Goal: Task Accomplishment & Management: Use online tool/utility

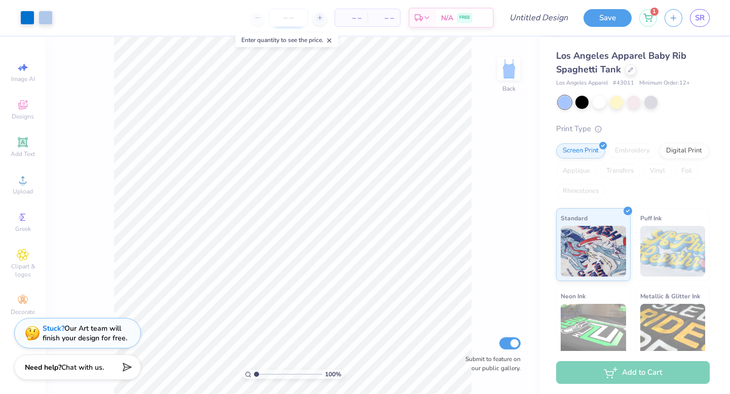
click at [295, 25] on input "number" at bounding box center [289, 18] width 40 height 18
type input "12"
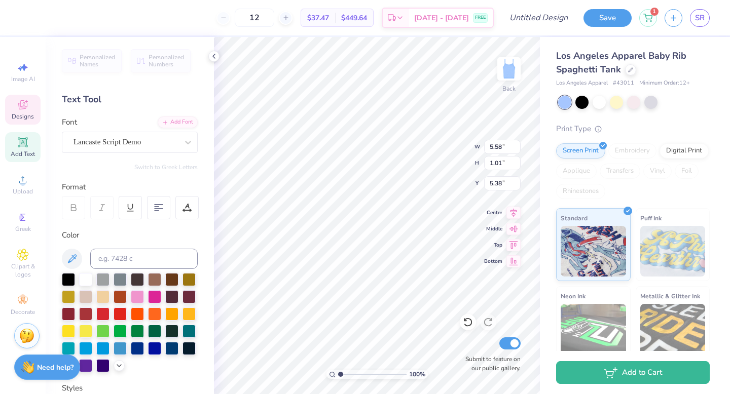
type textarea "P"
type textarea "Zeta Tau Alpha"
type input "1.82"
type input "0.41"
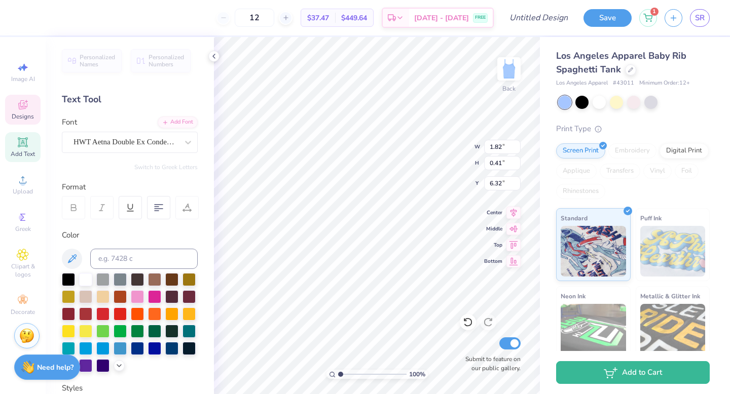
type input "6.32"
click at [628, 67] on icon at bounding box center [630, 68] width 5 height 5
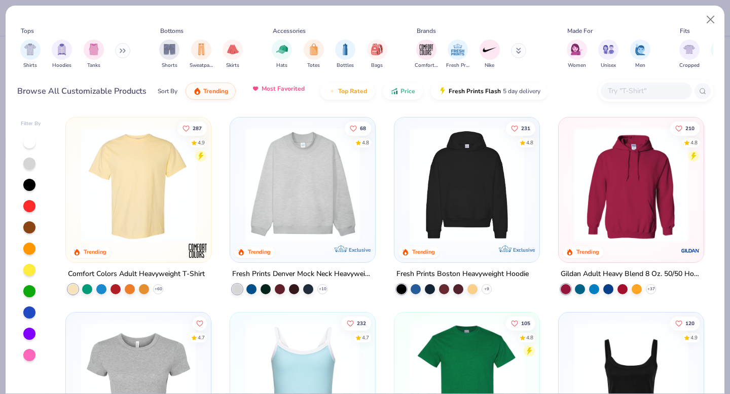
click at [279, 90] on span "Most Favorited" at bounding box center [282, 89] width 43 height 8
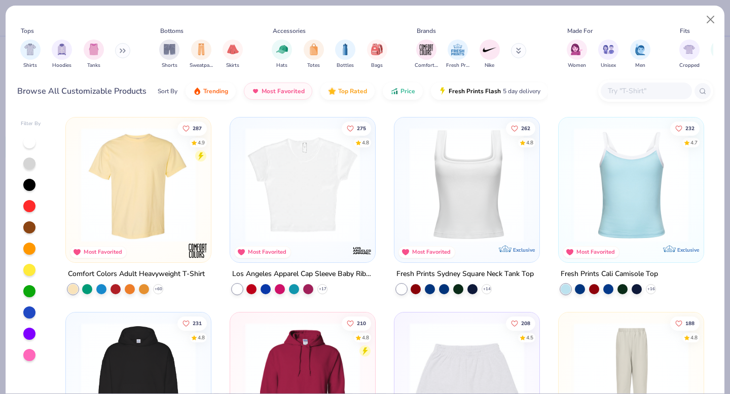
click at [404, 202] on img at bounding box center [342, 185] width 125 height 114
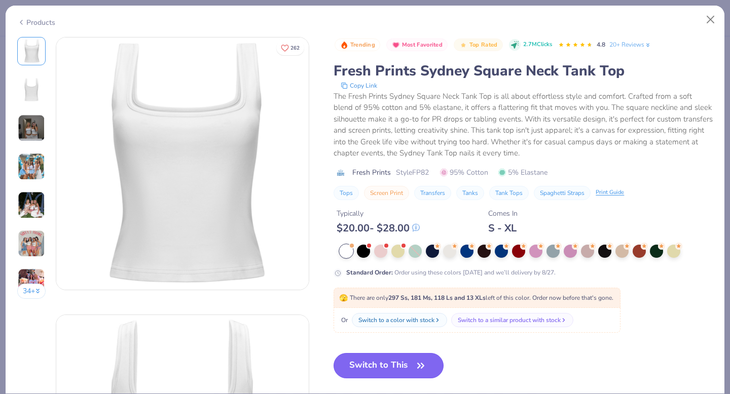
click at [419, 375] on button "Switch to This" at bounding box center [388, 365] width 110 height 25
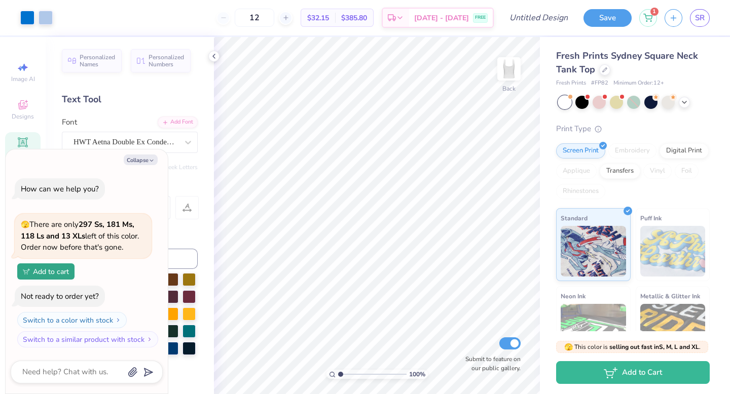
click at [232, 15] on div "12" at bounding box center [254, 18] width 76 height 18
click at [684, 101] on polyline at bounding box center [684, 101] width 4 height 2
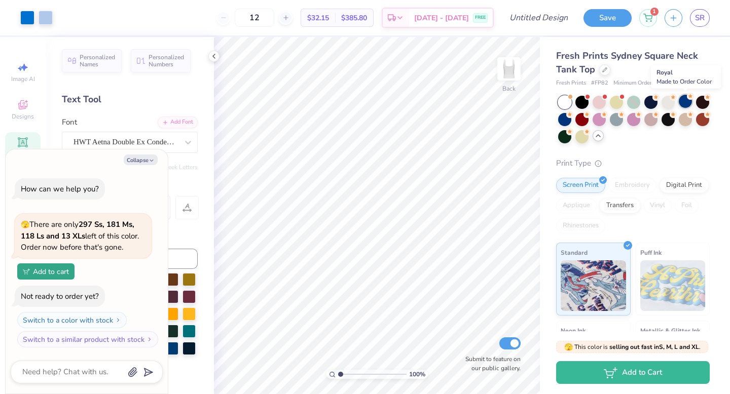
click at [690, 102] on div at bounding box center [684, 101] width 13 height 13
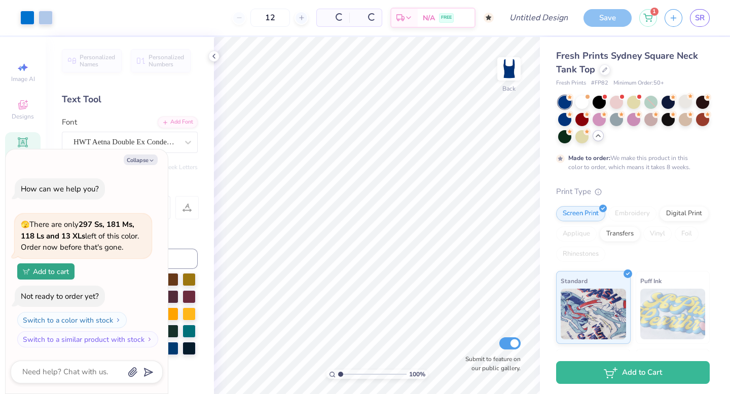
type textarea "x"
type input "50"
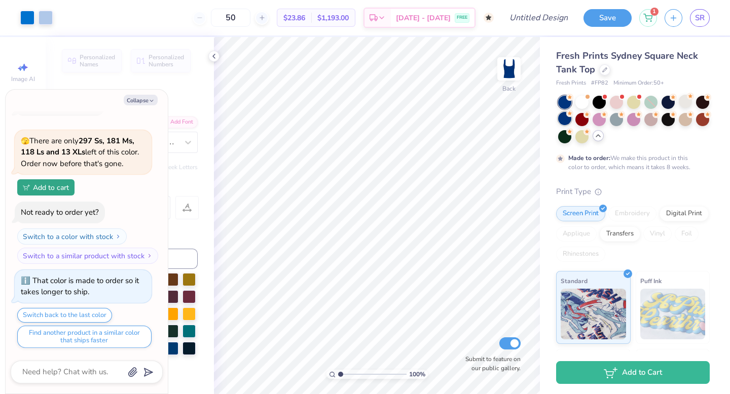
click at [563, 122] on div at bounding box center [564, 118] width 13 height 13
click at [580, 95] on div at bounding box center [581, 101] width 13 height 13
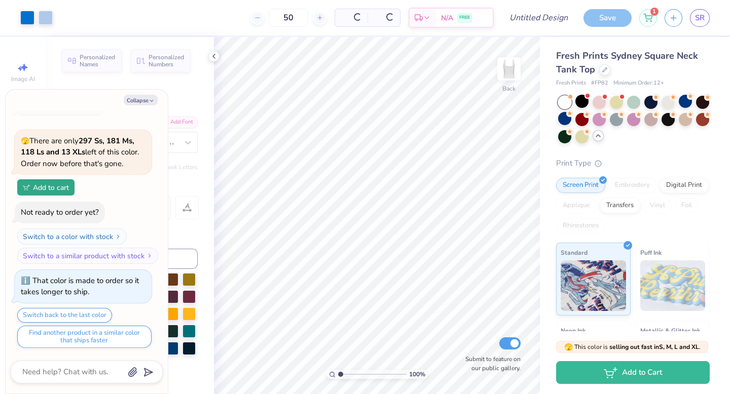
type textarea "x"
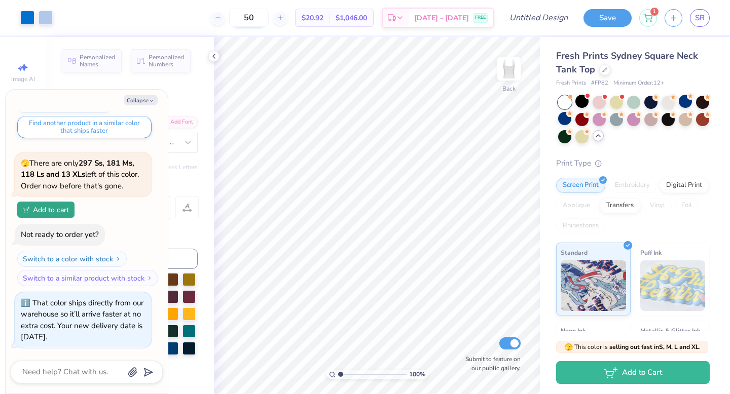
click at [259, 23] on input "50" at bounding box center [249, 18] width 40 height 18
type input "12"
click at [253, 64] on body "Art colors 12 $20.92 Per Item $1,046.00 Total Est. Delivery Aug 25 - 28 FREE De…" at bounding box center [365, 197] width 730 height 394
click at [462, 12] on div "Aug 25 - 28 FREE" at bounding box center [451, 19] width 84 height 18
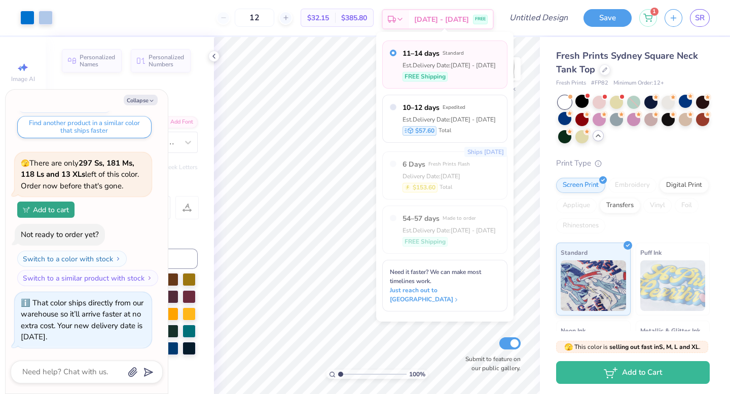
click at [462, 12] on div "Aug 25 - 28 FREE" at bounding box center [451, 19] width 84 height 18
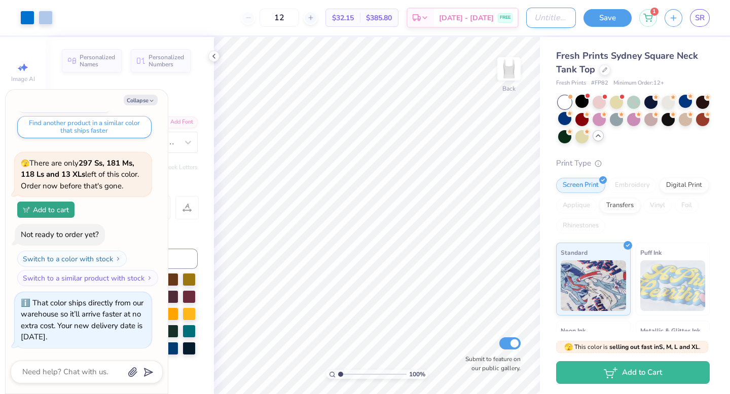
click at [553, 18] on input "Design Title" at bounding box center [551, 18] width 50 height 20
type input "m"
type textarea "x"
type input "me"
type textarea "x"
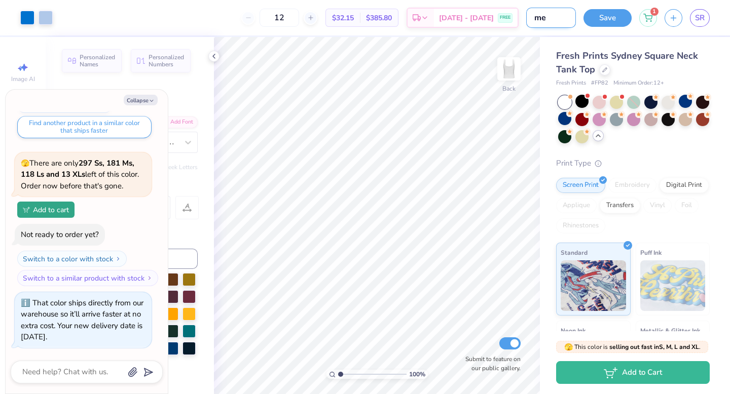
type input "mee"
type textarea "x"
type input "meet"
type textarea "x"
type input "meet"
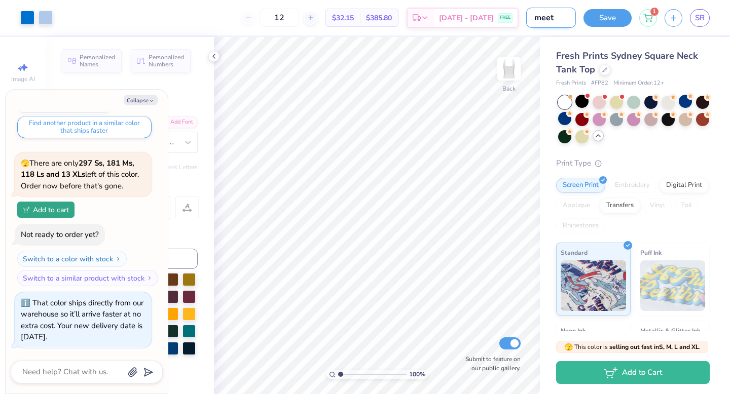
type textarea "x"
type input "meet t"
type textarea "x"
type input "meet th"
type textarea "x"
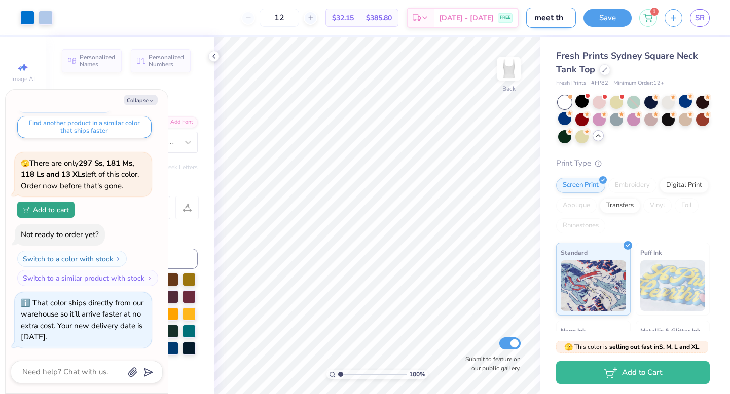
type input "meet the"
type textarea "x"
type input "meet the"
type textarea "x"
type input "meet the g"
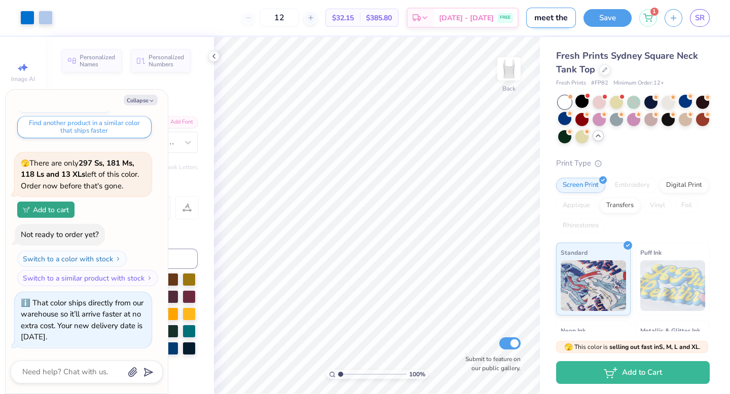
type textarea "x"
type input "meet the gr"
type textarea "x"
type input "meet the gre"
type textarea "x"
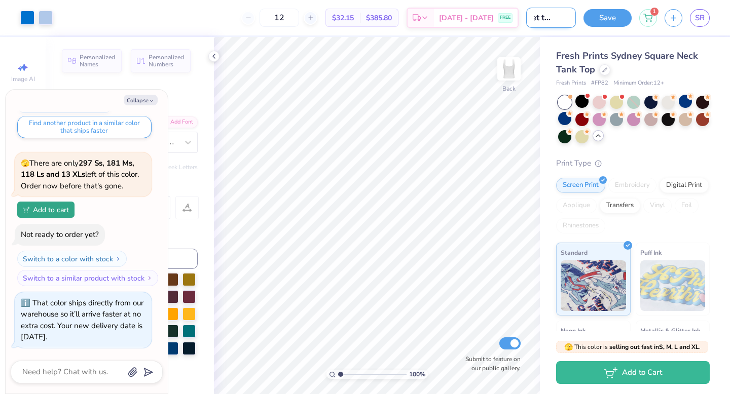
type input "meet the gree"
type textarea "x"
type input "meet the greek"
type textarea "x"
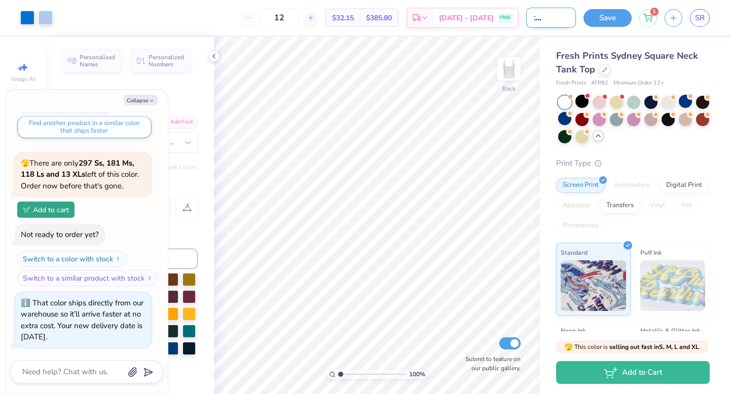
type input "meet the greek"
click at [614, 22] on button "Save" at bounding box center [607, 17] width 48 height 18
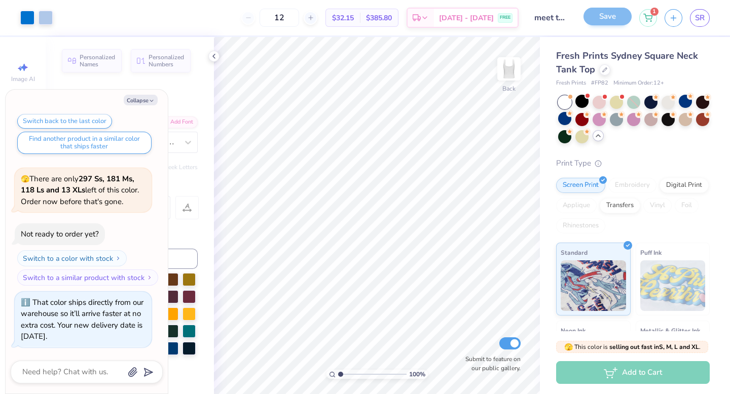
scroll to position [202, 0]
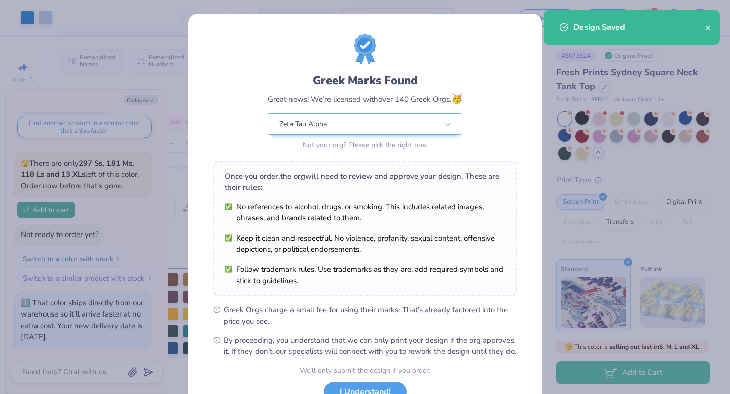
scroll to position [80, 0]
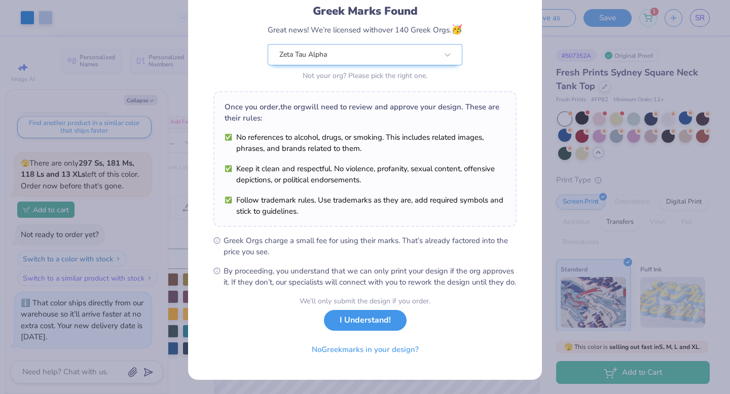
click at [371, 326] on button "I Understand!" at bounding box center [365, 320] width 83 height 21
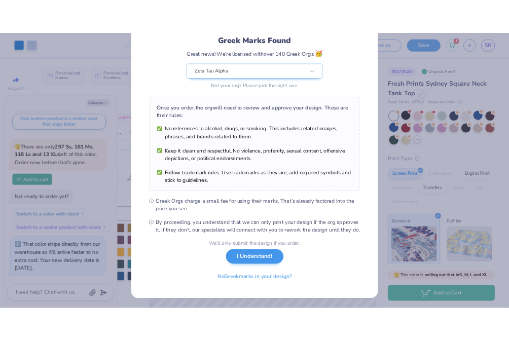
scroll to position [0, 0]
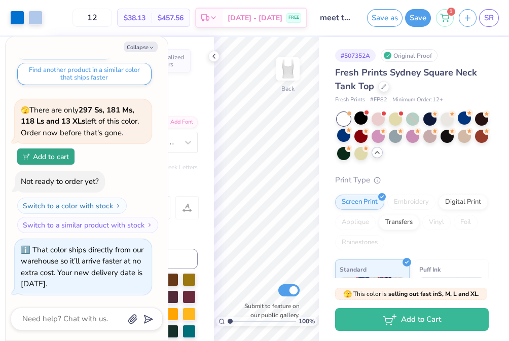
type textarea "x"
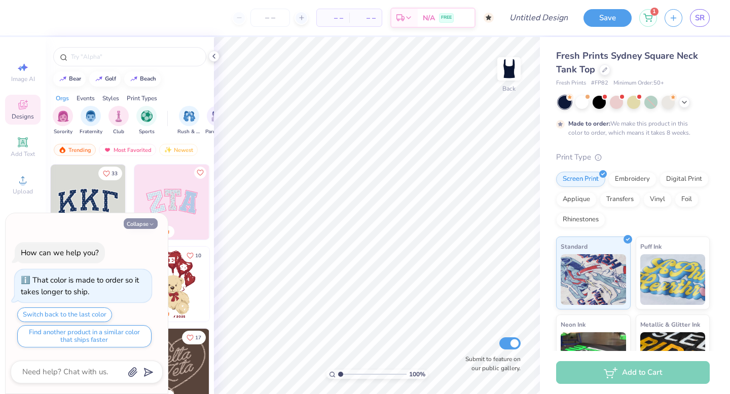
click at [144, 221] on button "Collapse" at bounding box center [141, 223] width 34 height 11
type textarea "x"
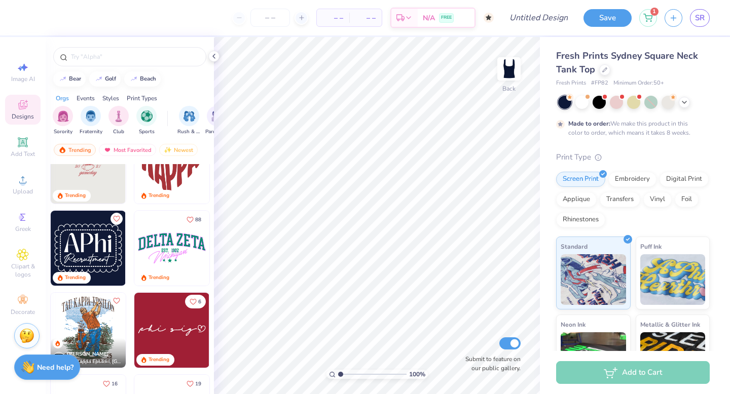
scroll to position [778, 0]
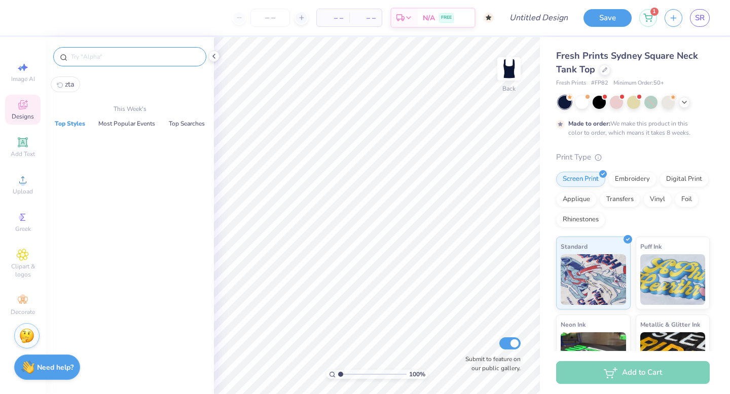
click at [129, 56] on input "text" at bounding box center [135, 57] width 130 height 10
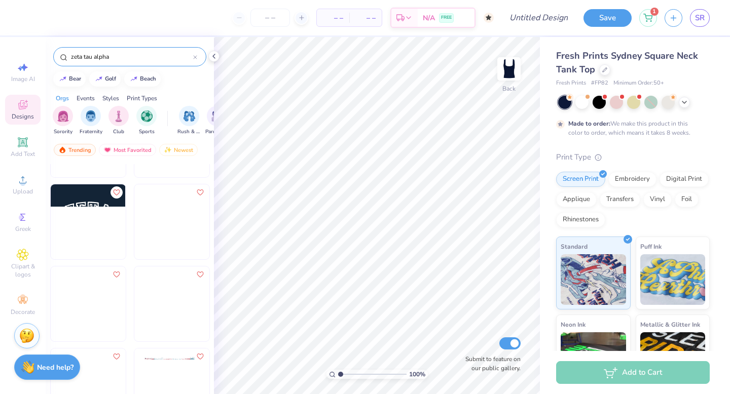
scroll to position [283, 0]
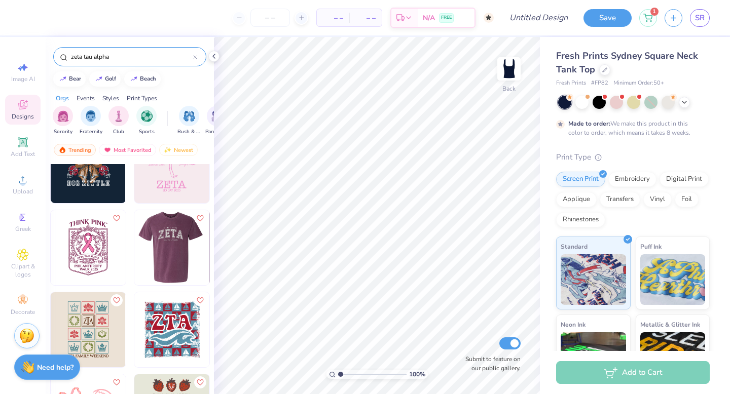
type input "zeta tau alpha"
click at [168, 245] on img at bounding box center [171, 247] width 75 height 75
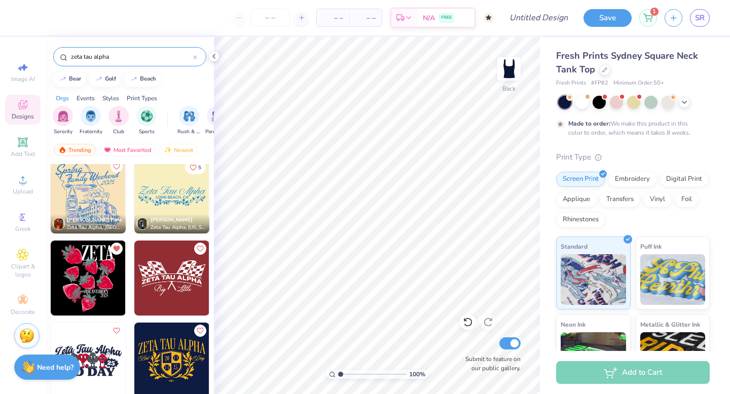
scroll to position [3042, 0]
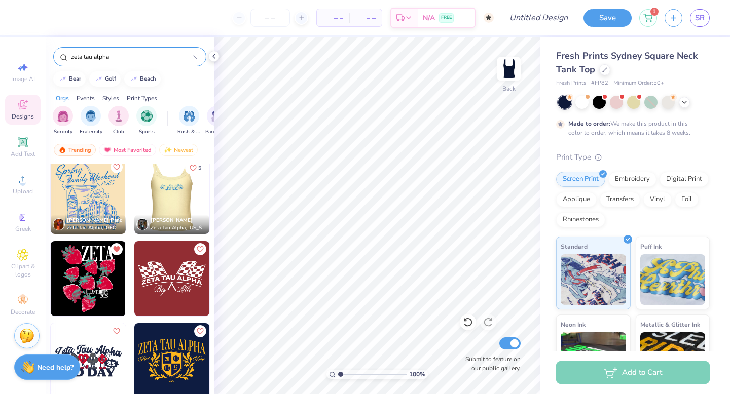
click at [134, 200] on img at bounding box center [96, 196] width 75 height 75
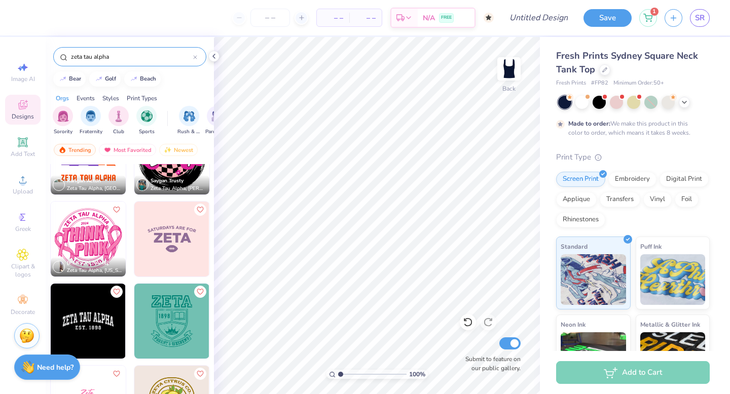
scroll to position [4709, 0]
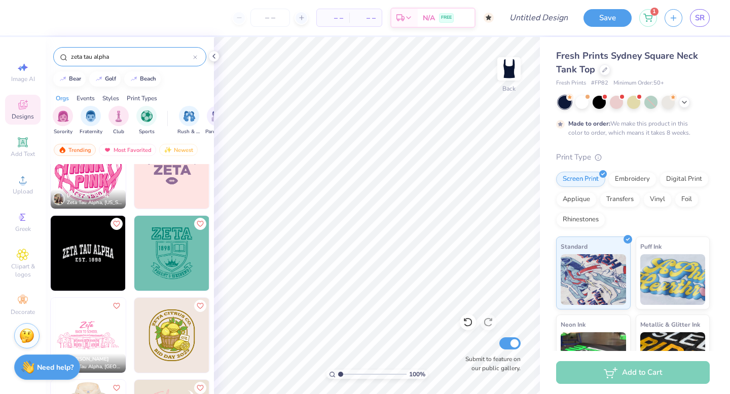
click at [70, 271] on img at bounding box center [88, 253] width 75 height 75
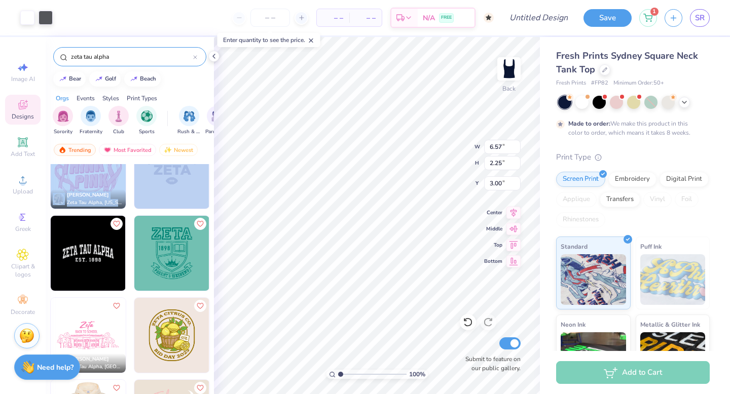
drag, startPoint x: 126, startPoint y: 208, endPoint x: 180, endPoint y: 201, distance: 54.6
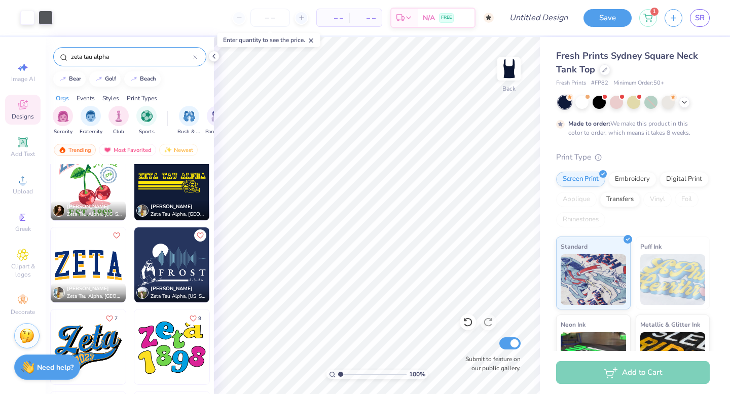
scroll to position [5887, 0]
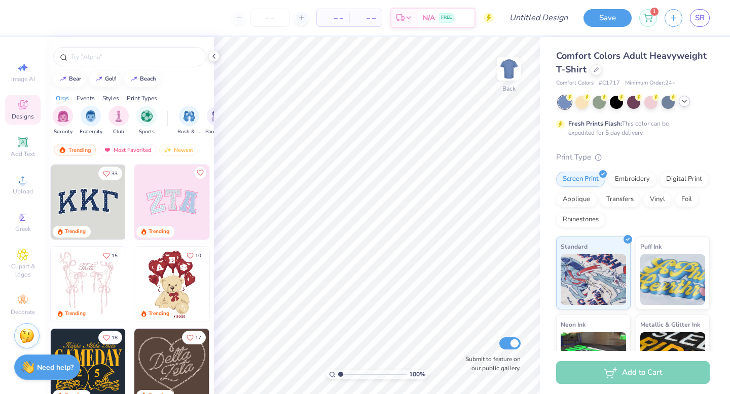
click at [686, 102] on icon at bounding box center [684, 101] width 8 height 8
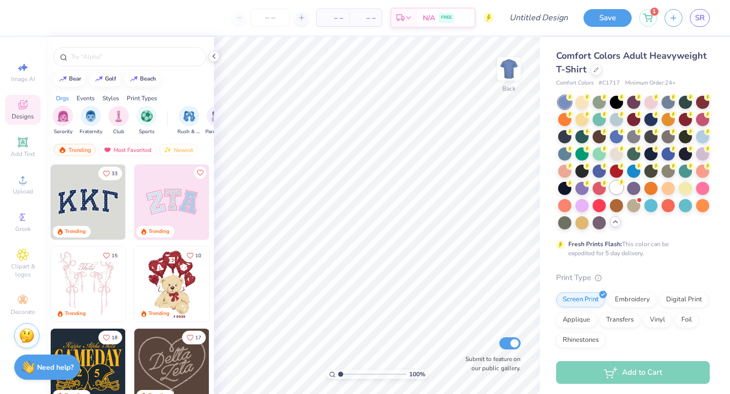
click at [573, 101] on circle at bounding box center [569, 97] width 7 height 7
click at [596, 65] on div at bounding box center [595, 68] width 11 height 11
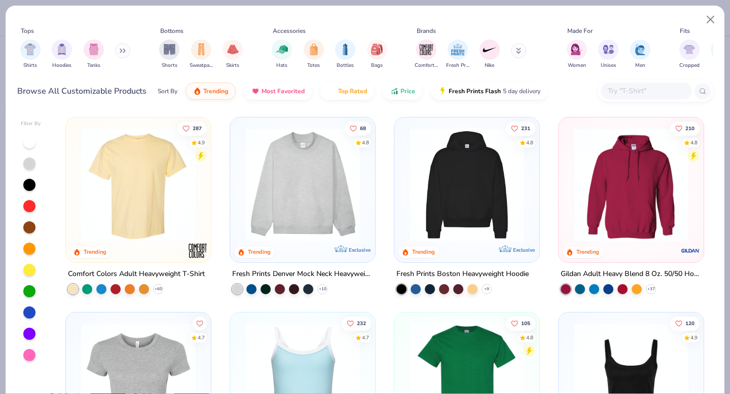
click at [174, 238] on img at bounding box center [138, 185] width 125 height 114
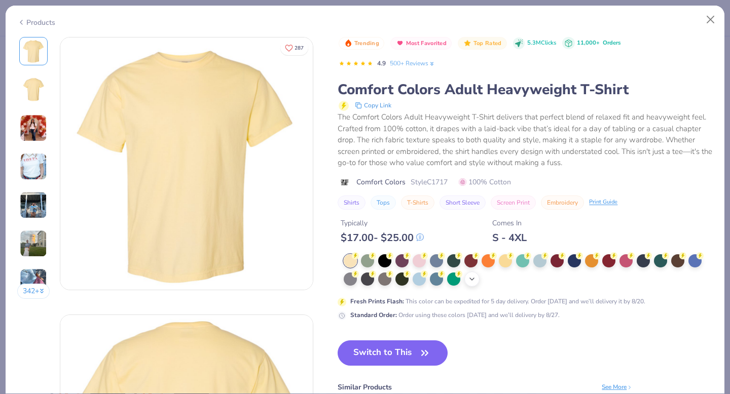
click at [477, 280] on div "+ 38" at bounding box center [471, 279] width 15 height 15
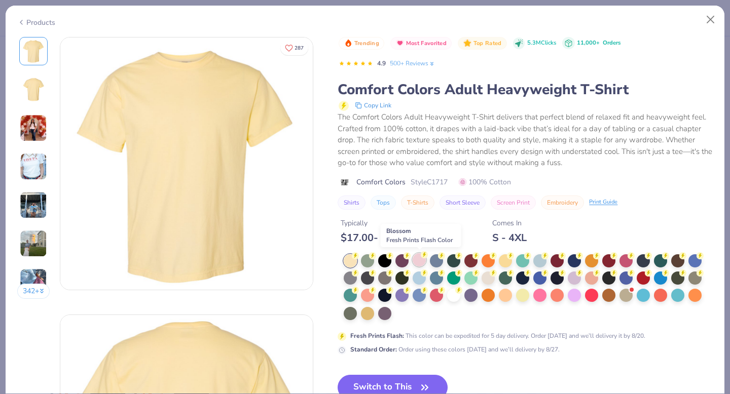
click at [415, 261] on div at bounding box center [418, 259] width 13 height 13
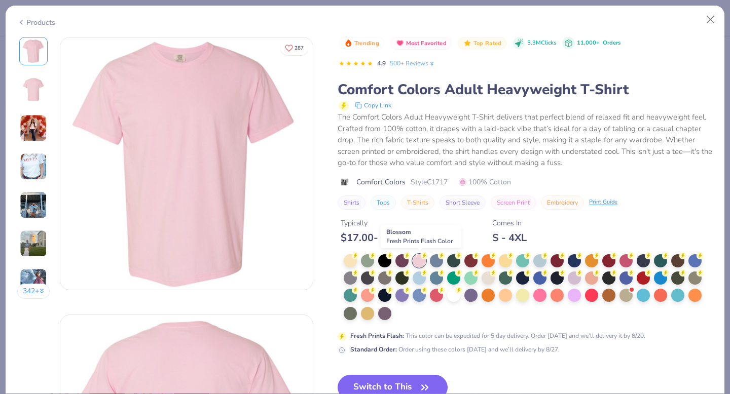
scroll to position [11, 0]
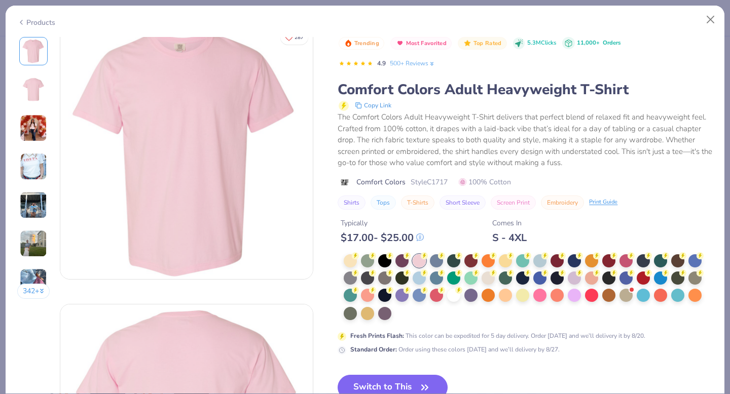
click at [41, 134] on img at bounding box center [33, 127] width 27 height 27
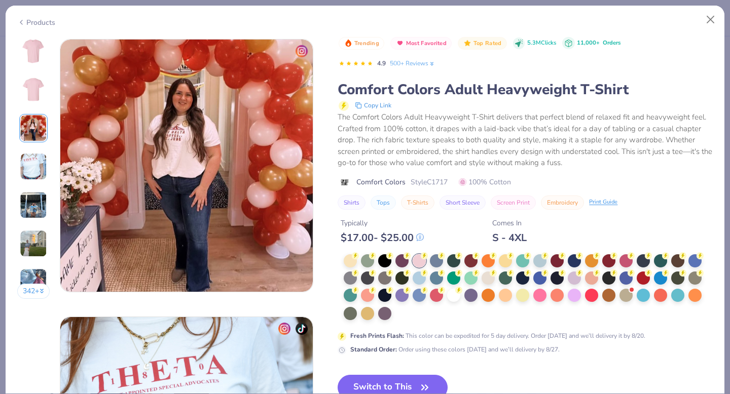
scroll to position [555, 0]
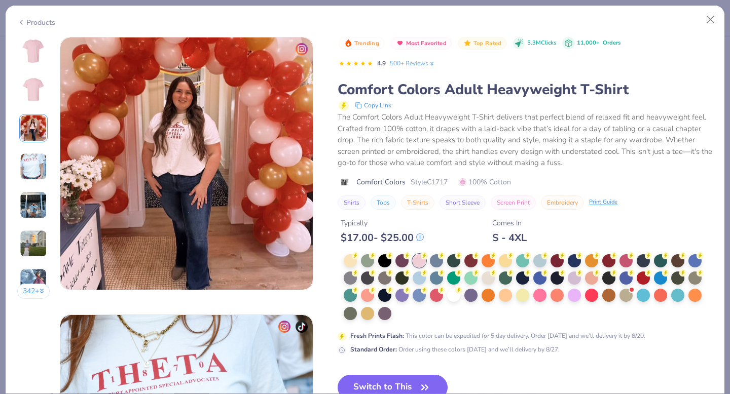
click at [28, 149] on div "342 +" at bounding box center [33, 172] width 33 height 270
click at [35, 214] on img at bounding box center [33, 204] width 27 height 27
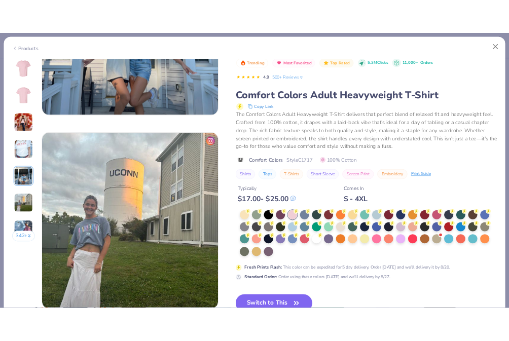
scroll to position [1304, 0]
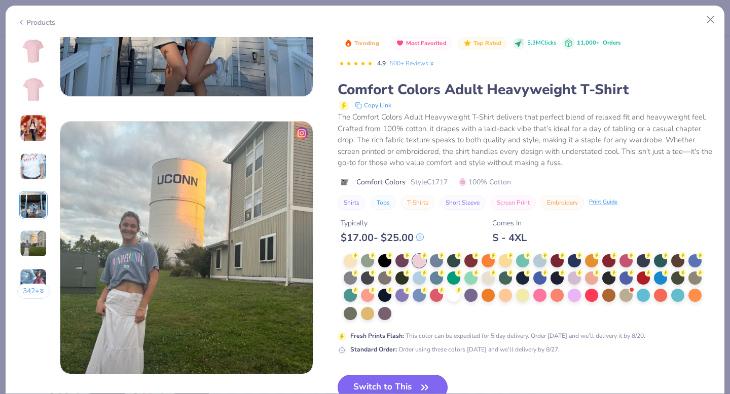
click at [378, 386] on button "Switch to This" at bounding box center [392, 387] width 110 height 25
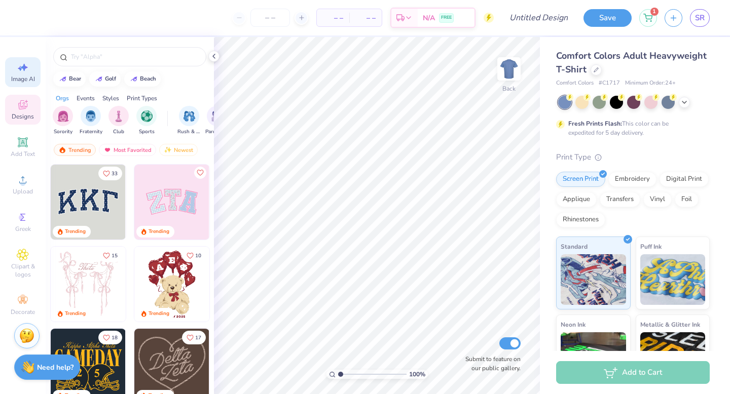
click at [25, 63] on icon at bounding box center [23, 67] width 12 height 12
select select "4"
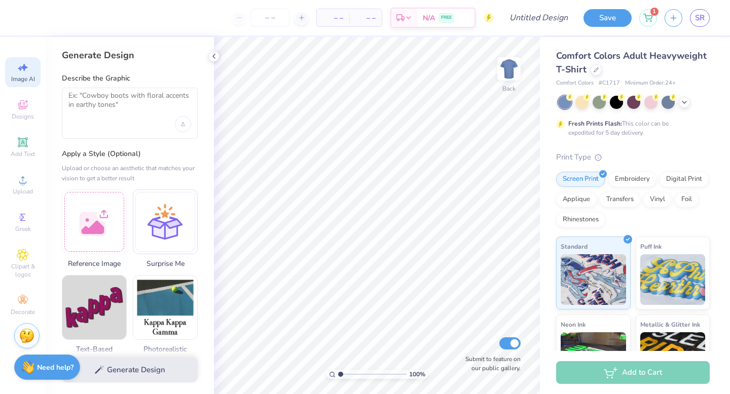
click at [114, 145] on div "Generate Design Describe the Graphic Apply a Style (Optional) Upload or choose …" at bounding box center [130, 215] width 168 height 357
click at [114, 112] on textarea at bounding box center [129, 103] width 123 height 25
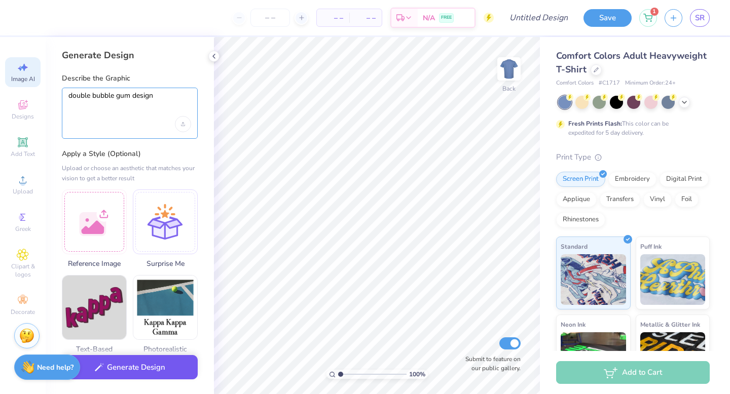
type textarea "double bubble gum design"
click at [132, 367] on button "Generate Design" at bounding box center [130, 367] width 136 height 25
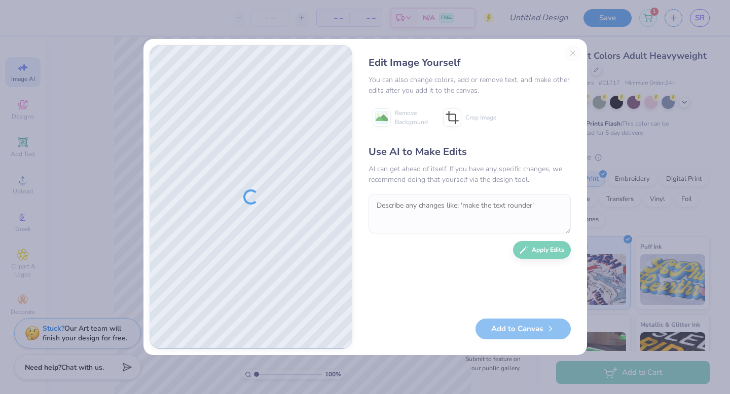
click at [572, 52] on div "Edit Image Yourself You can also change colors, add or remove text, and make ot…" at bounding box center [469, 197] width 222 height 304
click at [569, 47] on div "Edit Image Yourself You can also change colors, add or remove text, and make ot…" at bounding box center [469, 197] width 222 height 304
click at [509, 19] on div "Edit Image Yourself You can also change colors, add or remove text, and make ot…" at bounding box center [365, 197] width 730 height 394
click at [570, 52] on div "Edit Image Yourself You can also change colors, add or remove text, and make ot…" at bounding box center [469, 197] width 222 height 304
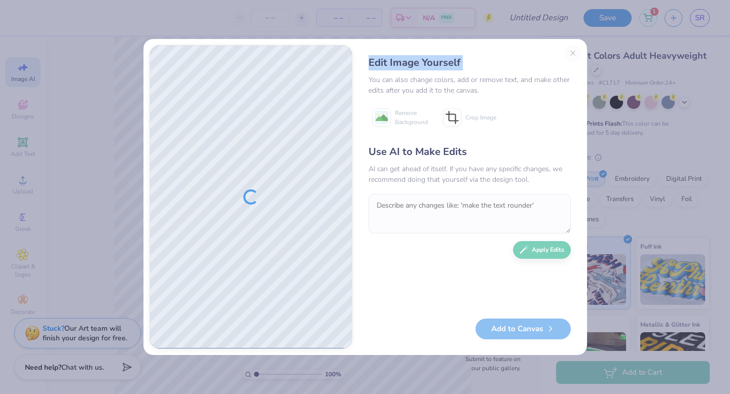
click at [570, 52] on div "Edit Image Yourself You can also change colors, add or remove text, and make ot…" at bounding box center [469, 197] width 222 height 304
click at [574, 55] on button "Close" at bounding box center [572, 53] width 16 height 16
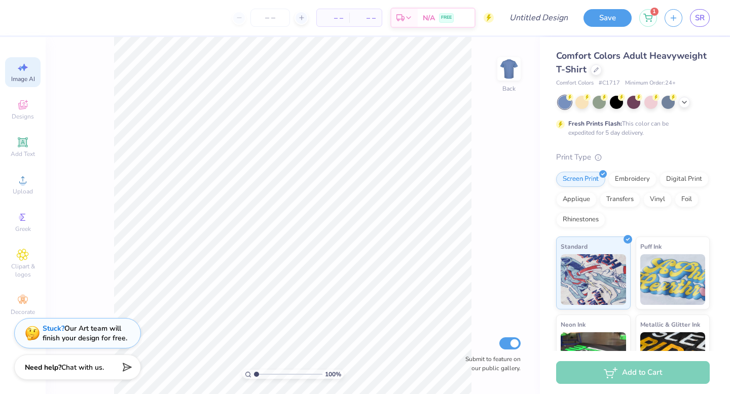
scroll to position [0, 23]
click at [597, 67] on icon at bounding box center [596, 69] width 4 height 4
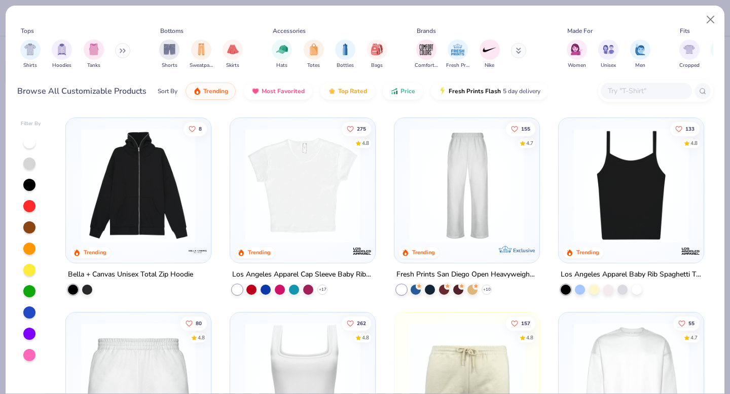
scroll to position [550, 0]
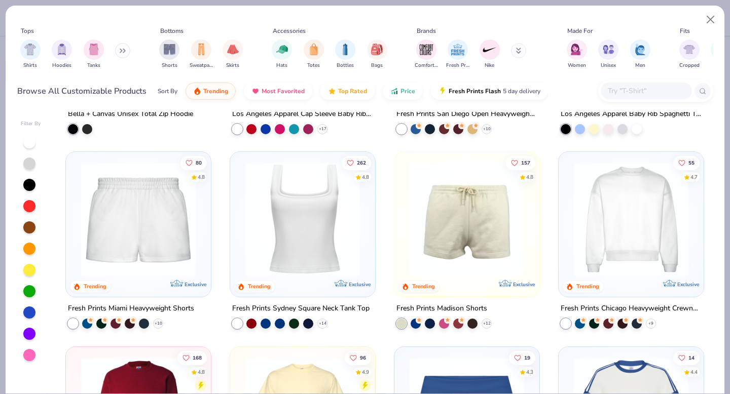
click at [264, 200] on img at bounding box center [302, 219] width 125 height 114
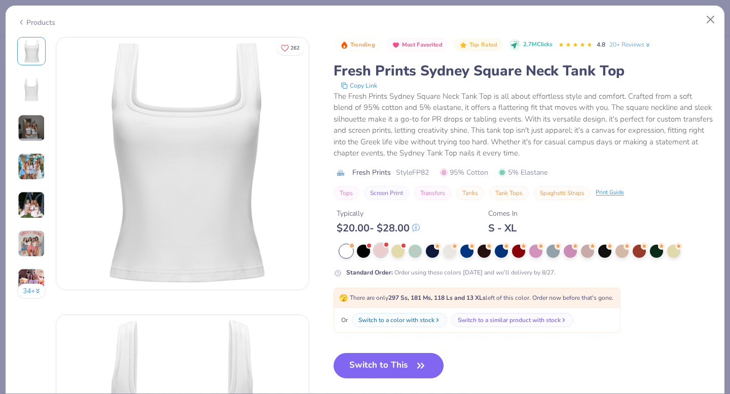
click at [385, 250] on div at bounding box center [380, 250] width 13 height 13
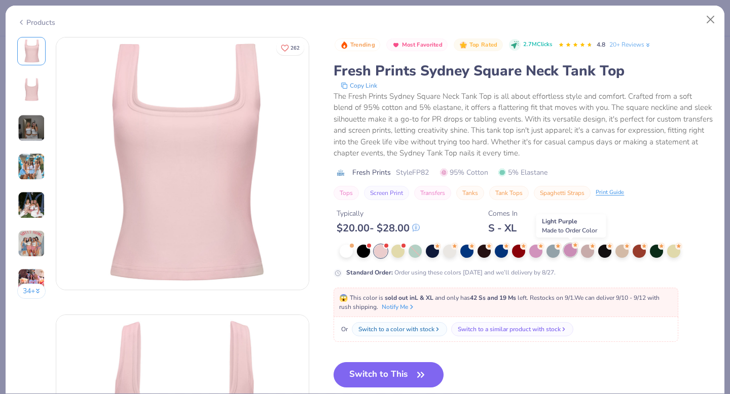
click at [567, 255] on div at bounding box center [569, 250] width 13 height 13
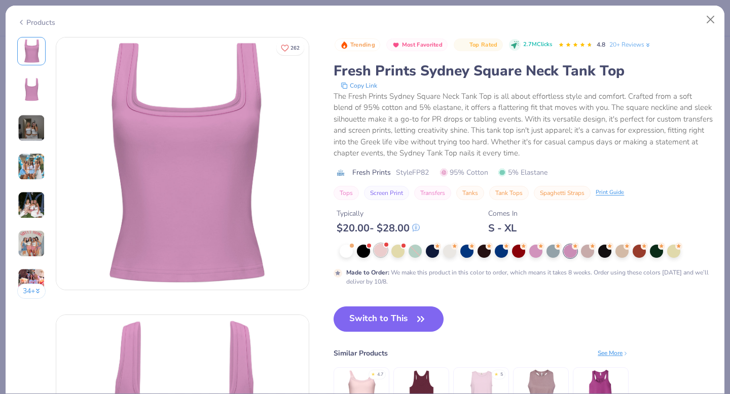
click at [383, 253] on div at bounding box center [380, 250] width 13 height 13
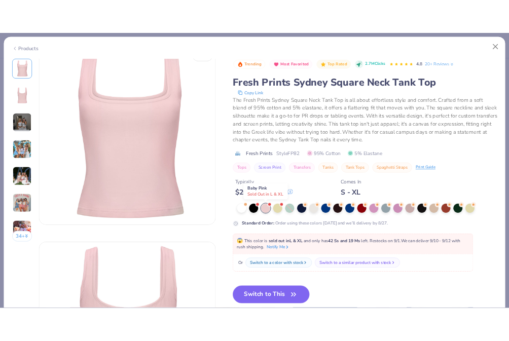
scroll to position [17, 0]
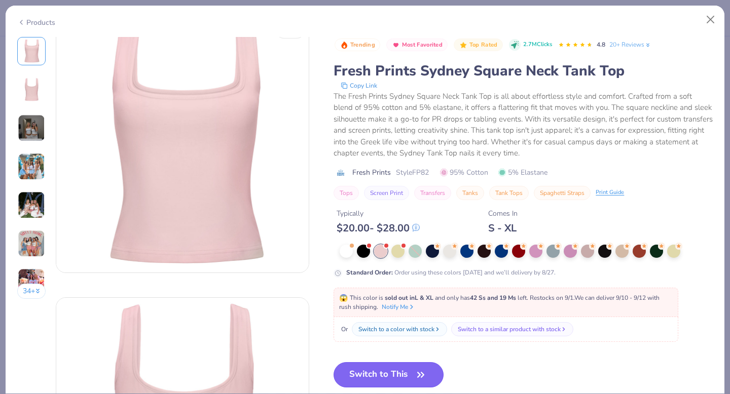
click at [368, 368] on button "Switch to This" at bounding box center [388, 374] width 110 height 25
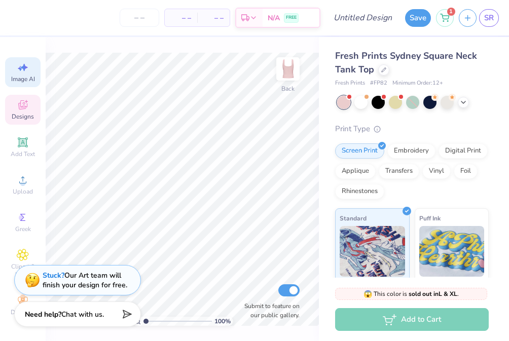
click at [30, 116] on span "Designs" at bounding box center [23, 116] width 22 height 8
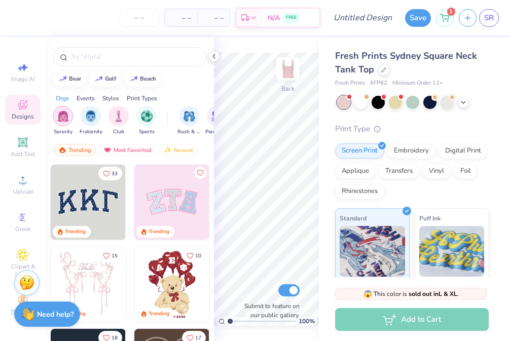
click at [66, 118] on img "filter for Sorority" at bounding box center [63, 116] width 12 height 12
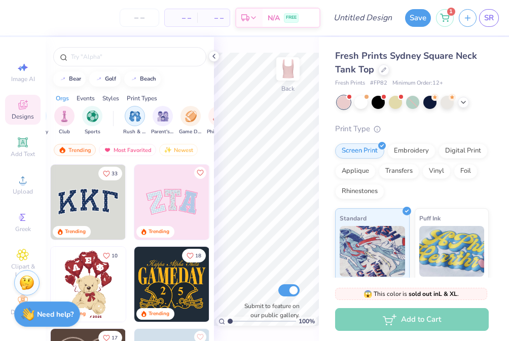
click at [135, 117] on img "filter for Rush & Bid" at bounding box center [135, 116] width 12 height 12
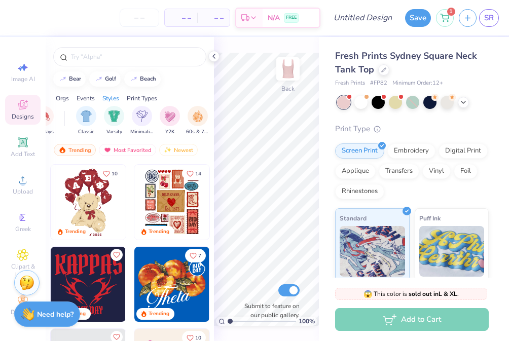
scroll to position [0, 462]
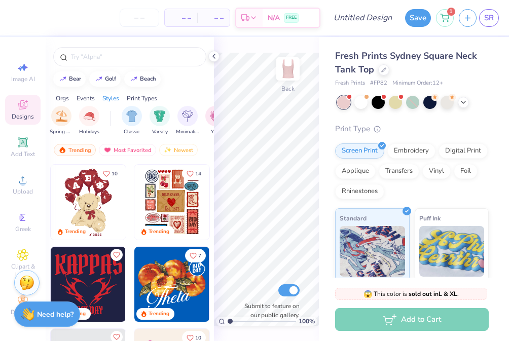
click at [135, 117] on img "filter for Classic" at bounding box center [132, 116] width 12 height 12
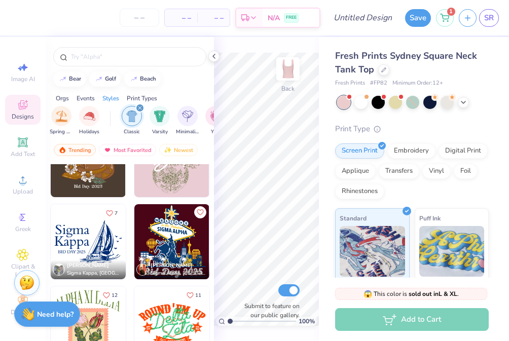
scroll to position [320, 0]
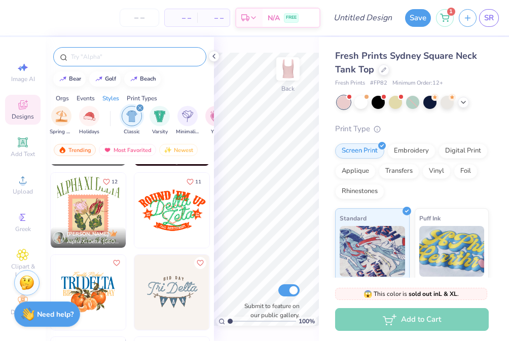
click at [134, 52] on input "text" at bounding box center [135, 57] width 130 height 10
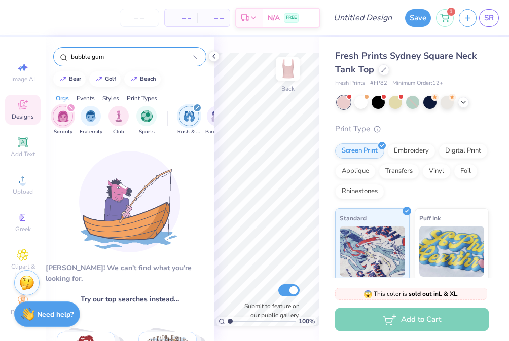
type input "bubble gum"
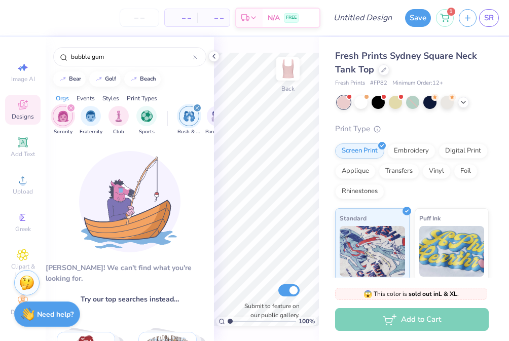
click at [194, 104] on div "filter for Rush & Bid" at bounding box center [197, 107] width 9 height 9
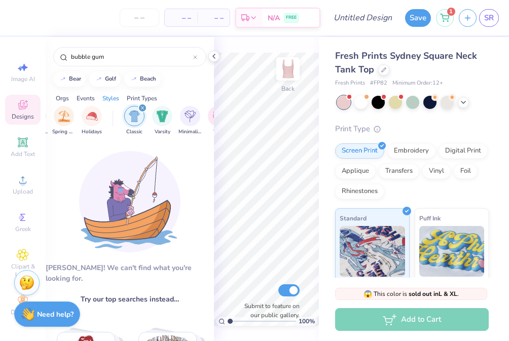
scroll to position [0, 475]
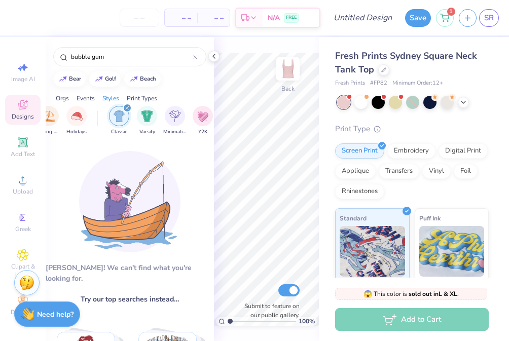
click at [128, 107] on icon "filter for Classic" at bounding box center [127, 108] width 4 height 4
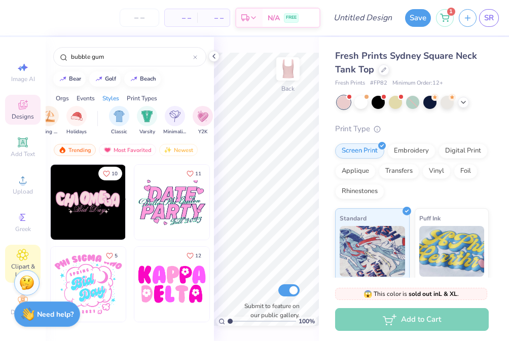
click at [23, 260] on icon at bounding box center [23, 255] width 12 height 12
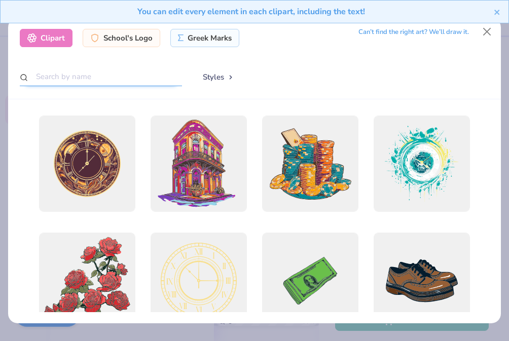
click at [133, 74] on input "text" at bounding box center [101, 76] width 162 height 19
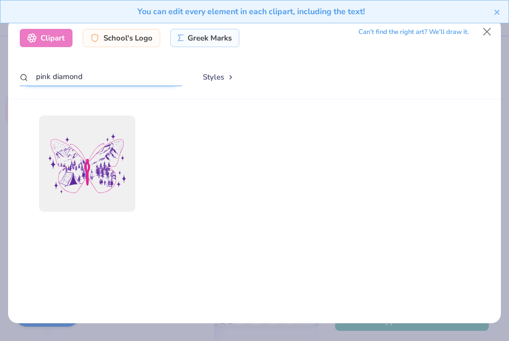
click at [43, 75] on input "pink diamond" at bounding box center [101, 76] width 162 height 19
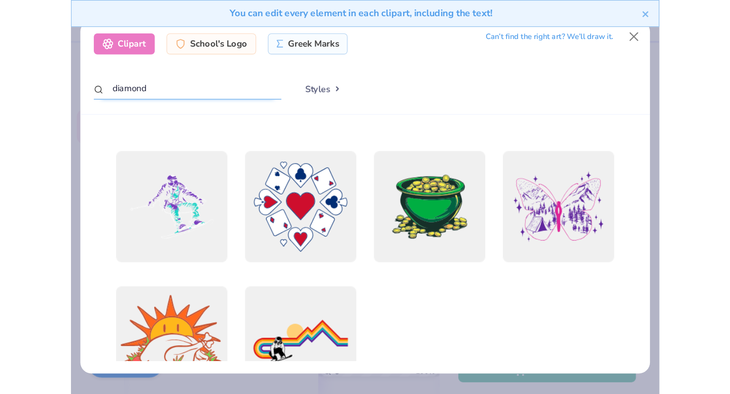
scroll to position [468, 0]
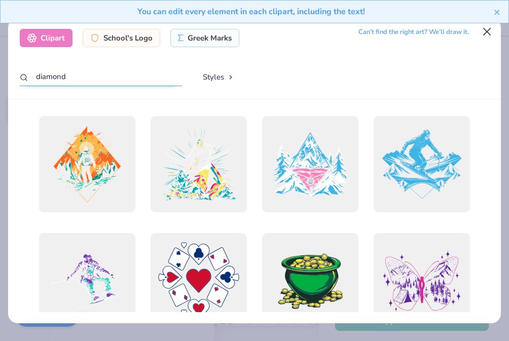
type input "diamond"
click at [484, 32] on button "Close" at bounding box center [486, 31] width 19 height 19
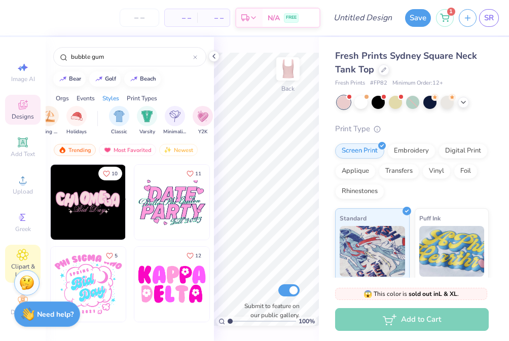
click at [27, 251] on icon at bounding box center [23, 255] width 12 height 12
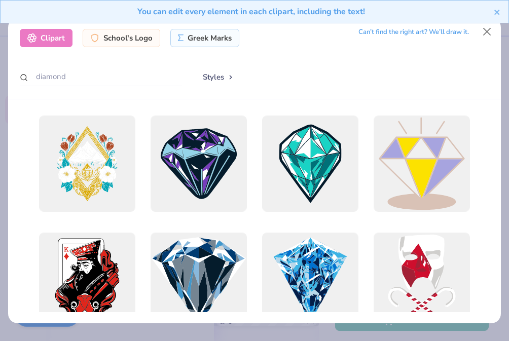
click at [197, 13] on div "You can edit every element in each clipart, including the text!" at bounding box center [250, 12] width 485 height 12
click at [165, 9] on div "You can edit every element in each clipart, including the text!" at bounding box center [250, 12] width 485 height 12
click at [486, 29] on div "You can edit every element in each clipart, including the text!" at bounding box center [254, 15] width 509 height 31
click at [488, 30] on div "You can edit every element in each clipart, including the text!" at bounding box center [254, 15] width 509 height 31
click at [487, 32] on button "Close" at bounding box center [486, 31] width 19 height 19
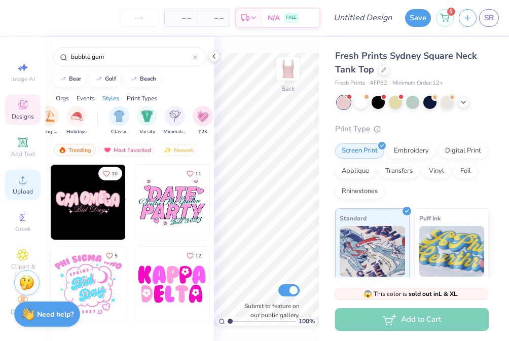
click at [27, 195] on span "Upload" at bounding box center [23, 191] width 20 height 8
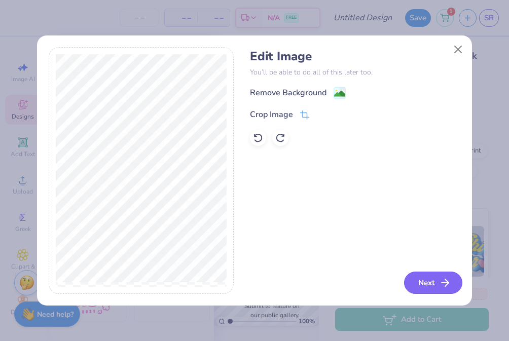
click at [419, 278] on button "Next" at bounding box center [433, 283] width 58 height 22
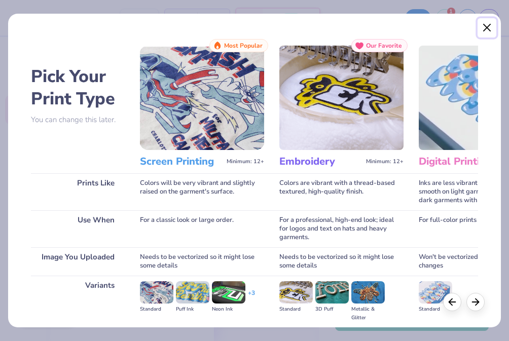
click at [488, 30] on button "Close" at bounding box center [486, 27] width 19 height 19
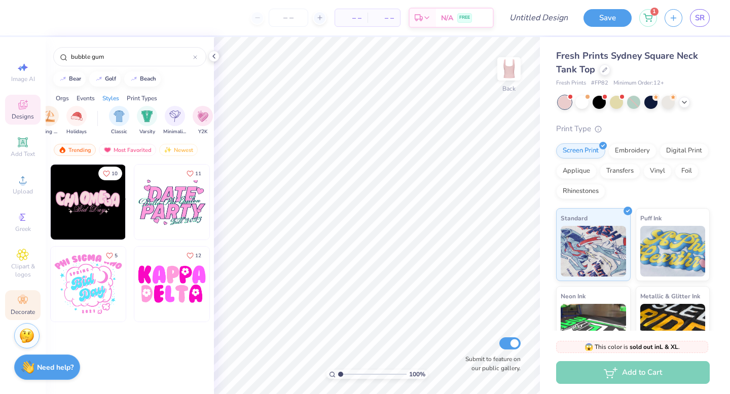
click at [29, 300] on div "Decorate" at bounding box center [22, 305] width 35 height 30
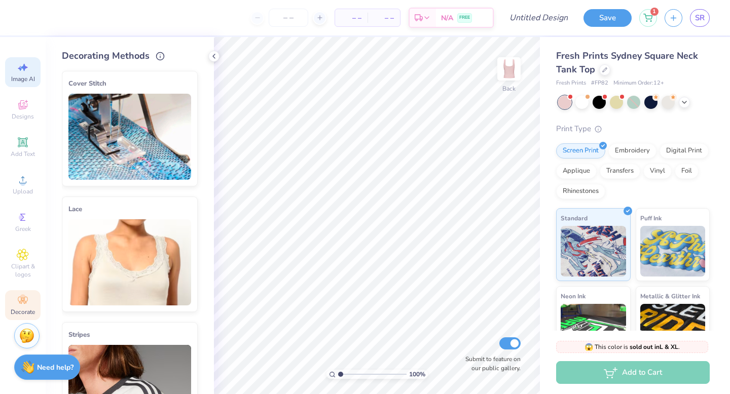
click at [25, 69] on icon at bounding box center [23, 67] width 12 height 12
select select "4"
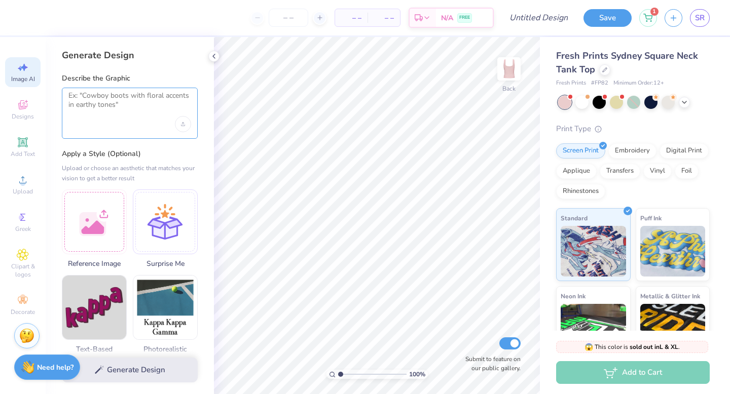
click at [97, 99] on textarea at bounding box center [129, 103] width 123 height 25
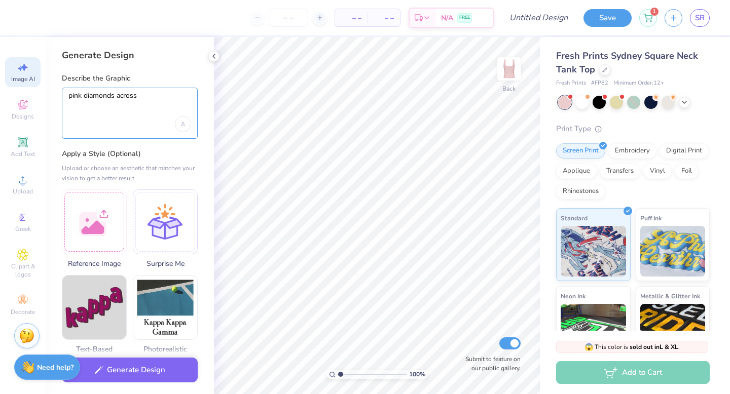
click at [114, 95] on textarea "pink diamonds across" at bounding box center [129, 103] width 123 height 25
click at [140, 96] on textarea "pink diamond shape across" at bounding box center [129, 103] width 123 height 25
type textarea "pink diamond shape"
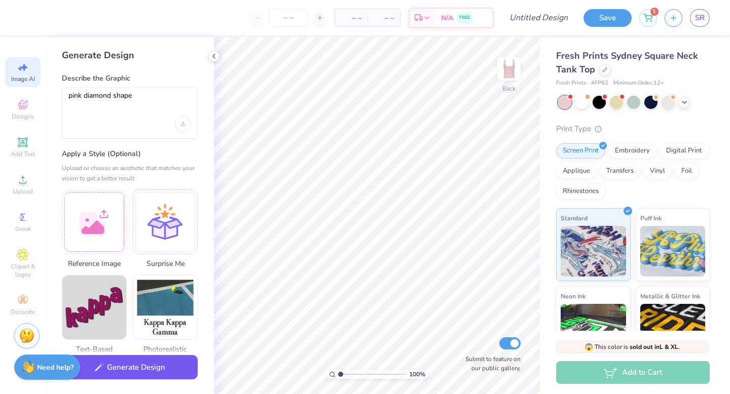
click at [147, 367] on button "Generate Design" at bounding box center [130, 367] width 136 height 25
